Goal: Obtain resource: Obtain resource

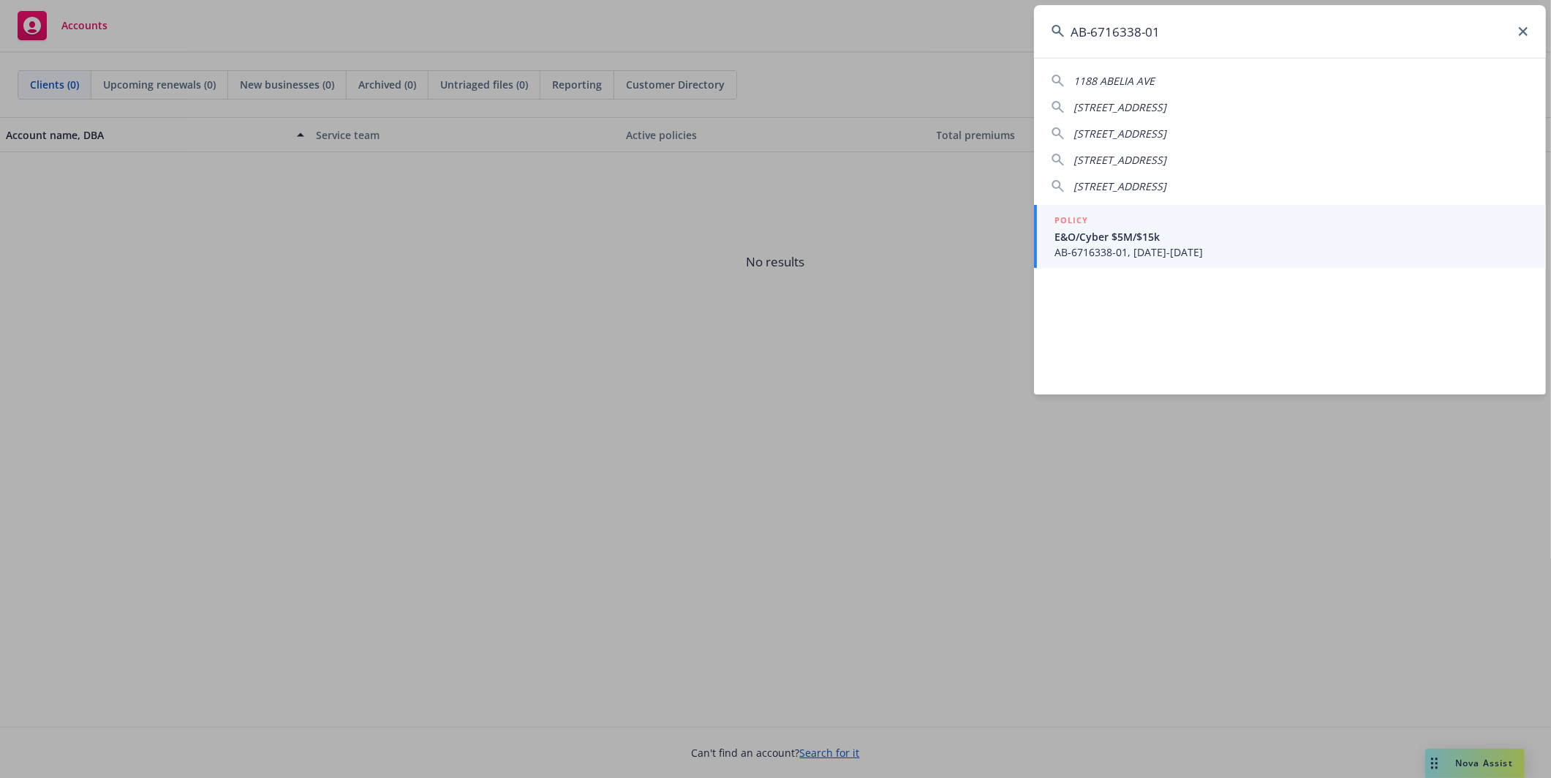
type input "AB-6716338-01"
click at [1099, 240] on span "E&O/Cyber $5M/$15k" at bounding box center [1292, 236] width 474 height 15
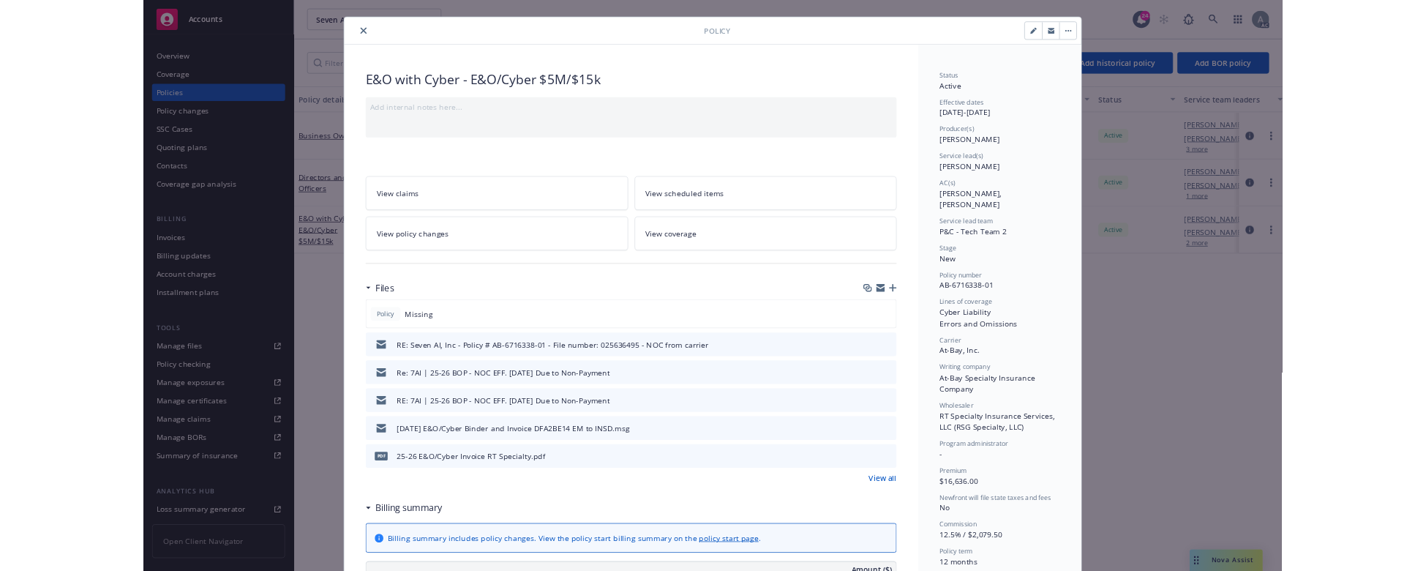
scroll to position [29, 0]
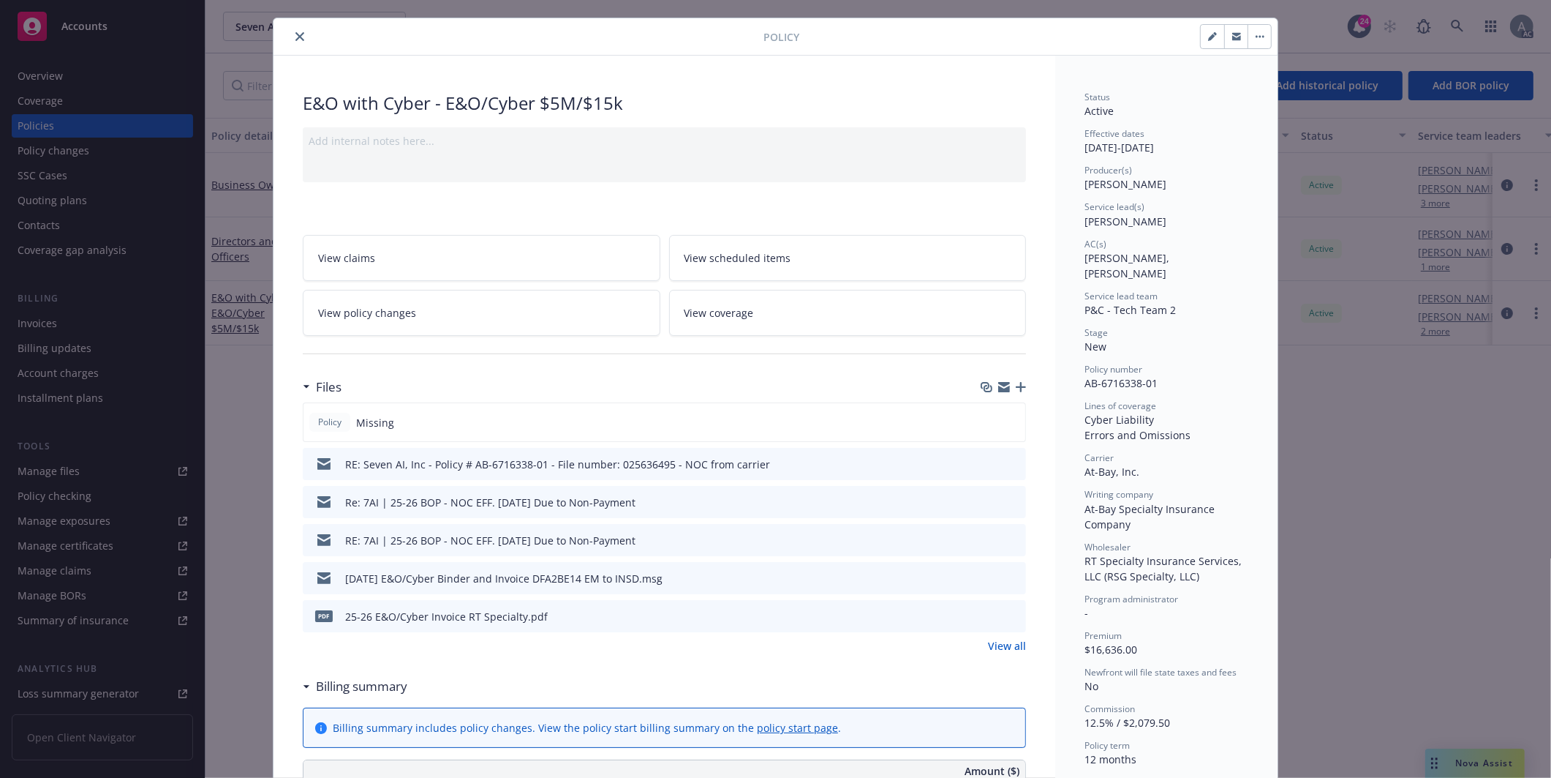
click at [814, 621] on div "pdf 25-26 E&O/Cyber Invoice RT Specialty.pdf" at bounding box center [664, 616] width 723 height 32
click at [1008, 614] on icon "preview file" at bounding box center [1012, 615] width 13 height 10
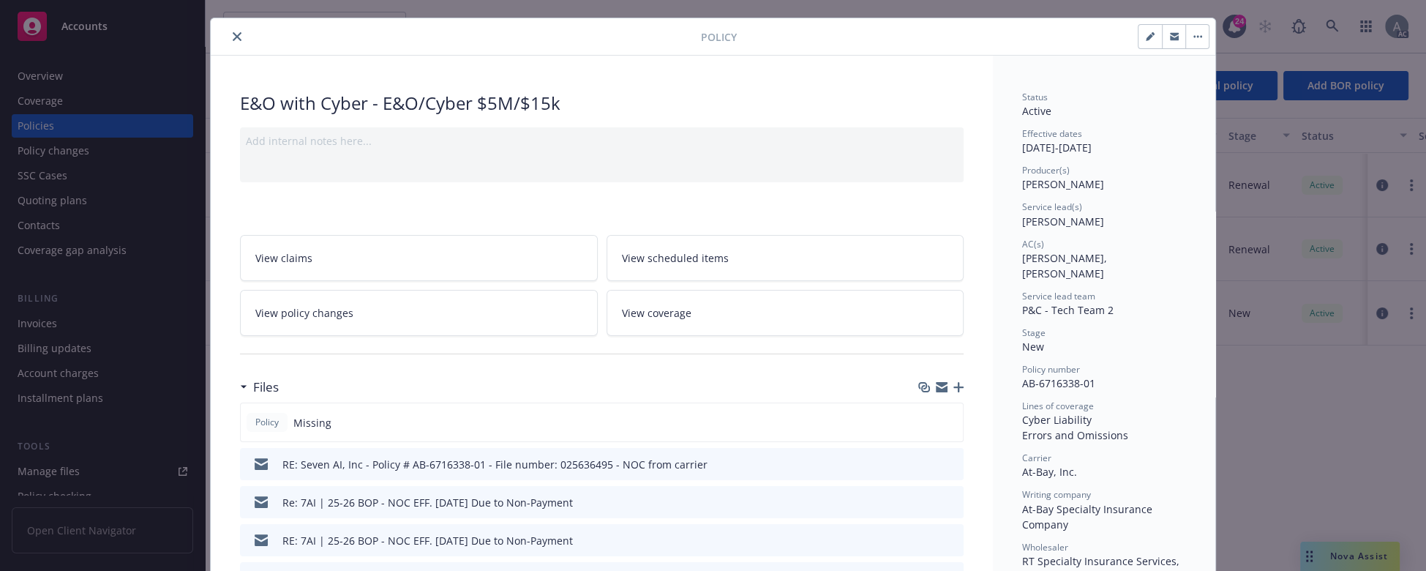
click at [233, 36] on icon "close" at bounding box center [237, 36] width 9 height 9
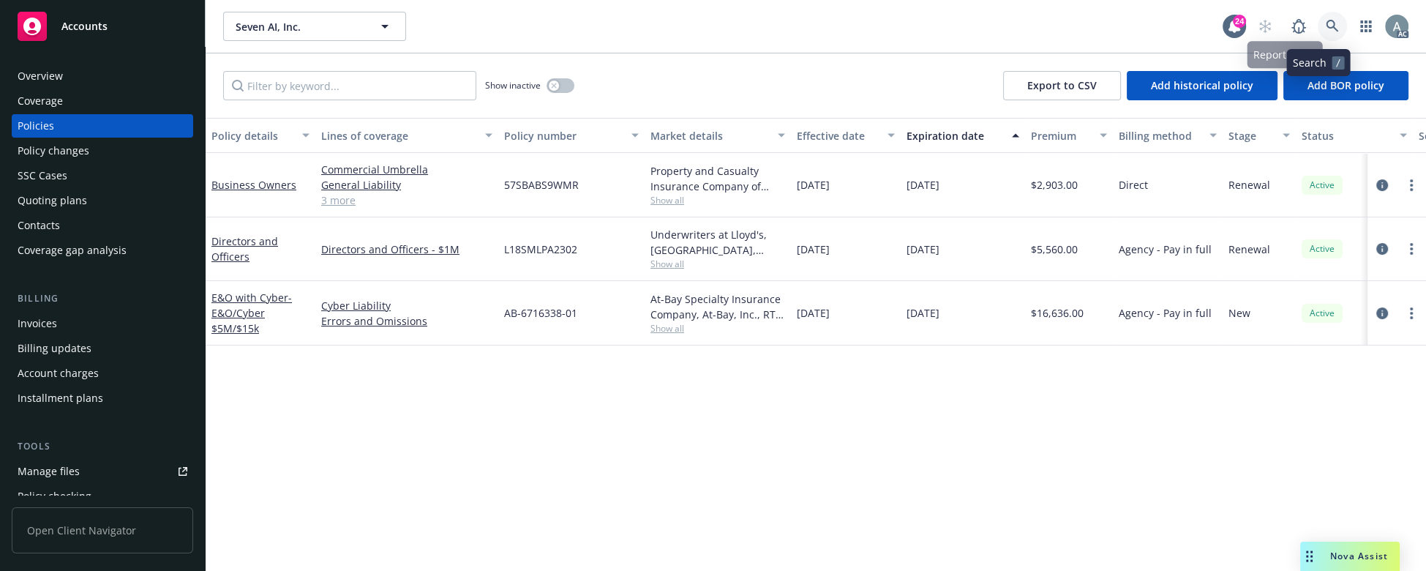
click at [1325, 25] on icon at bounding box center [1331, 26] width 13 height 13
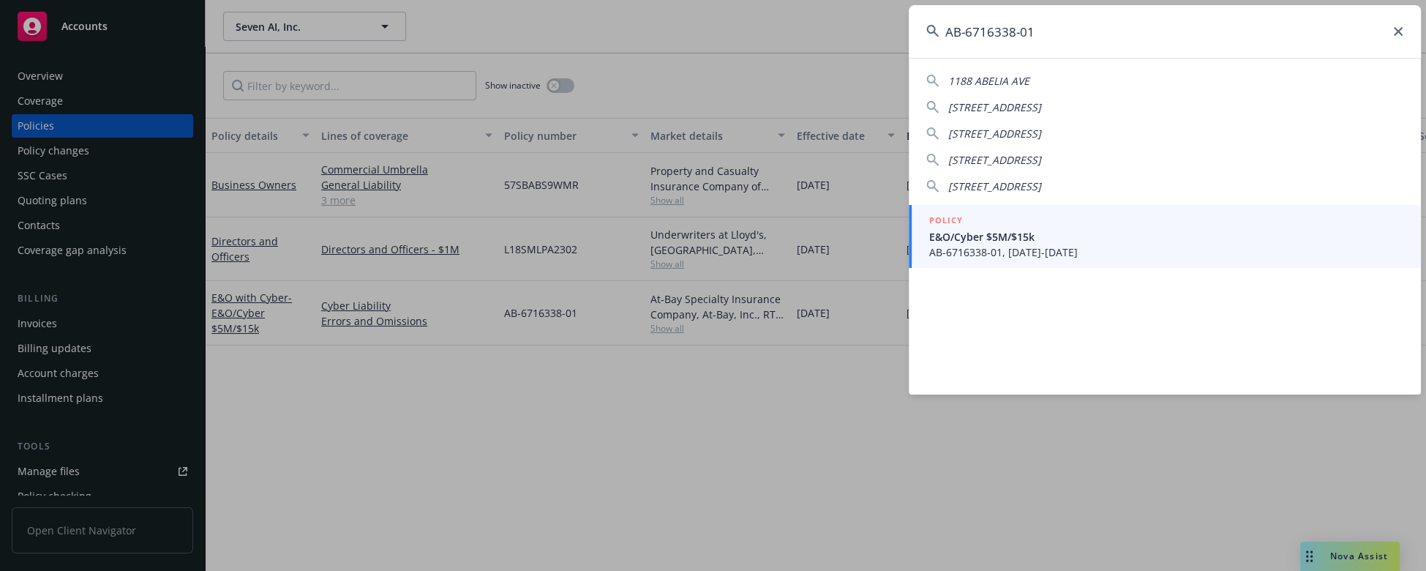
type input "AB-6716338-01"
click at [1010, 256] on span "AB-6716338-01, [DATE]-[DATE]" at bounding box center [1166, 251] width 474 height 15
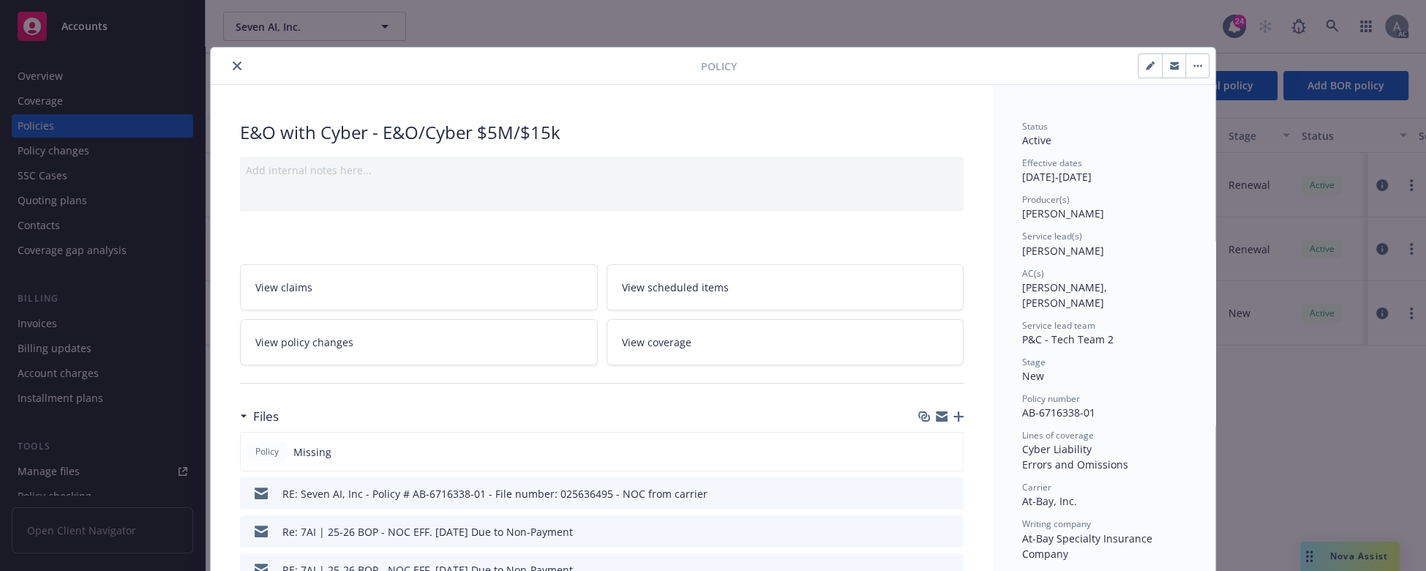
click at [1058, 405] on span "AB-6716338-01" at bounding box center [1058, 412] width 73 height 14
drag, startPoint x: 1087, startPoint y: 401, endPoint x: 1013, endPoint y: 396, distance: 74.1
copy span "AB-6716338-01"
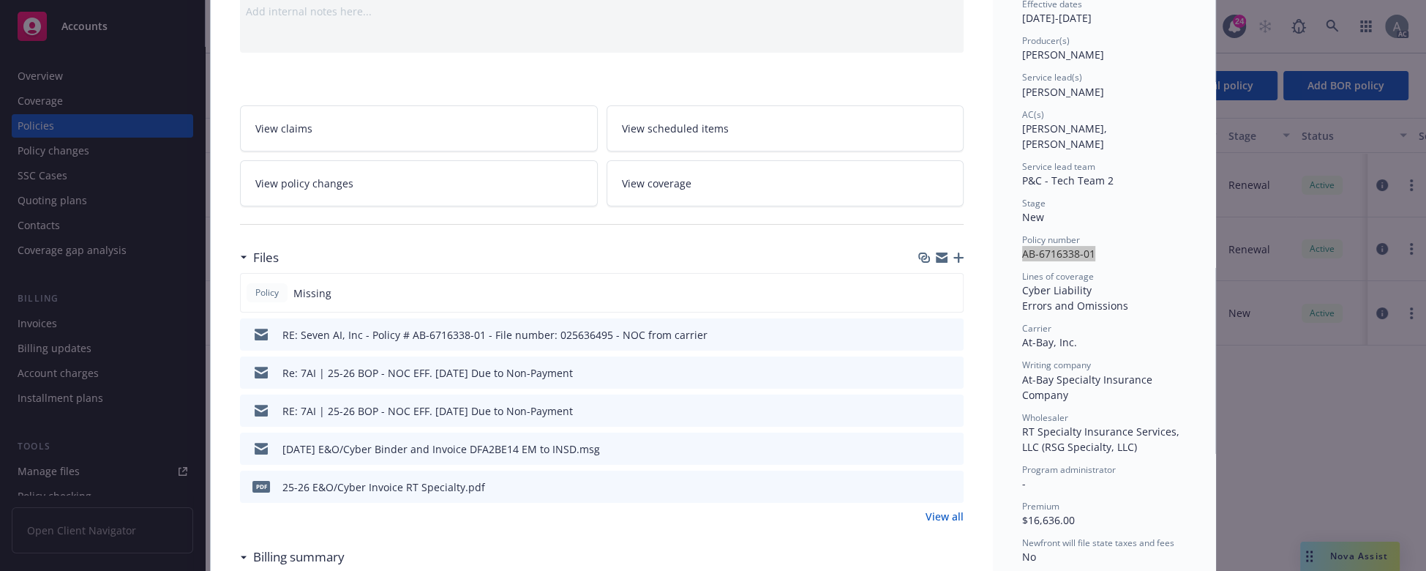
scroll to position [161, 0]
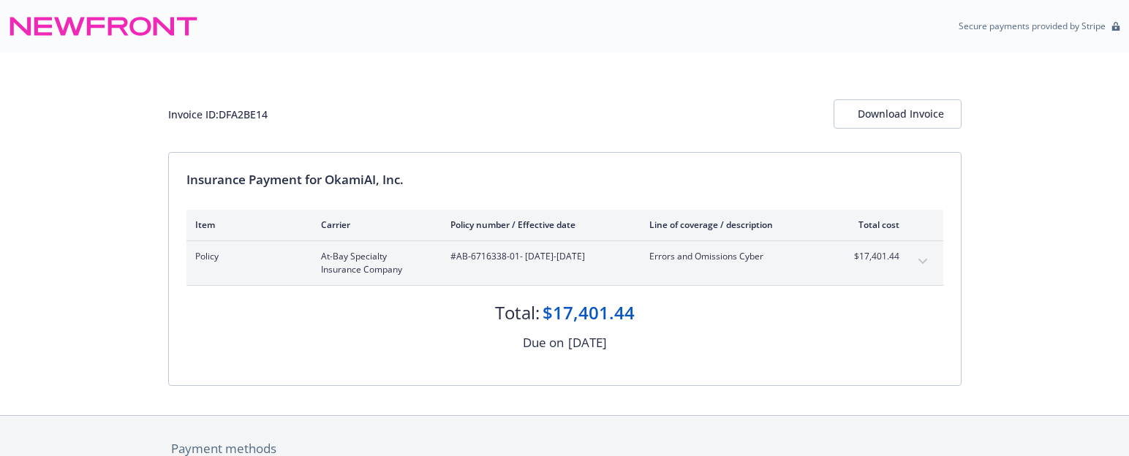
click at [489, 252] on span "#AB-6716338-01 - 06/16/2025-06/16/2026" at bounding box center [539, 256] width 176 height 13
drag, startPoint x: 516, startPoint y: 253, endPoint x: 459, endPoint y: 257, distance: 57.2
click at [459, 257] on span "#AB-6716338-01 - 06/16/2025-06/16/2026" at bounding box center [539, 256] width 176 height 13
copy span "AB-6716338-01"
click at [326, 181] on div "Insurance Payment for OkamiAI, Inc." at bounding box center [565, 179] width 757 height 19
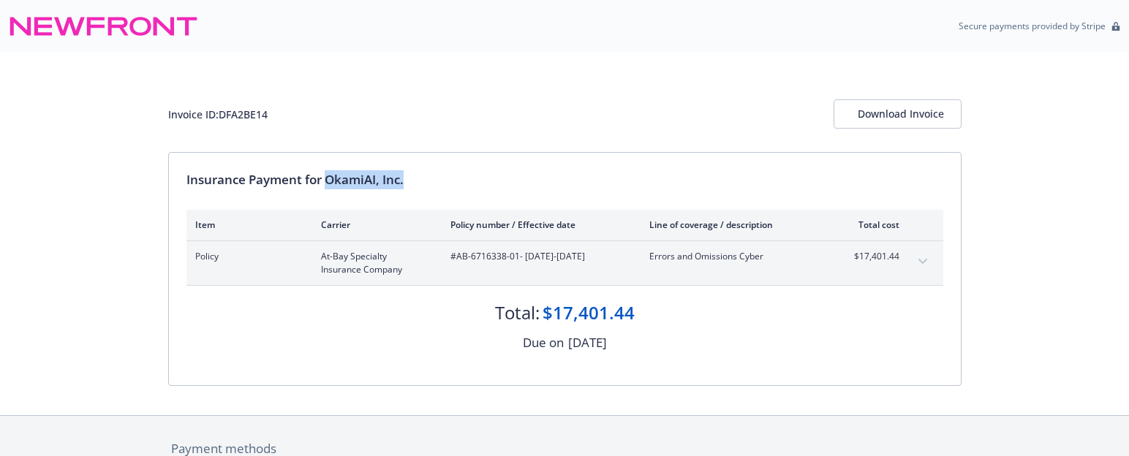
drag, startPoint x: 409, startPoint y: 181, endPoint x: 328, endPoint y: 185, distance: 80.5
click at [328, 185] on div "Insurance Payment for OkamiAI, Inc." at bounding box center [565, 179] width 757 height 19
copy div "OkamiAI, Inc."
